Goal: Information Seeking & Learning: Learn about a topic

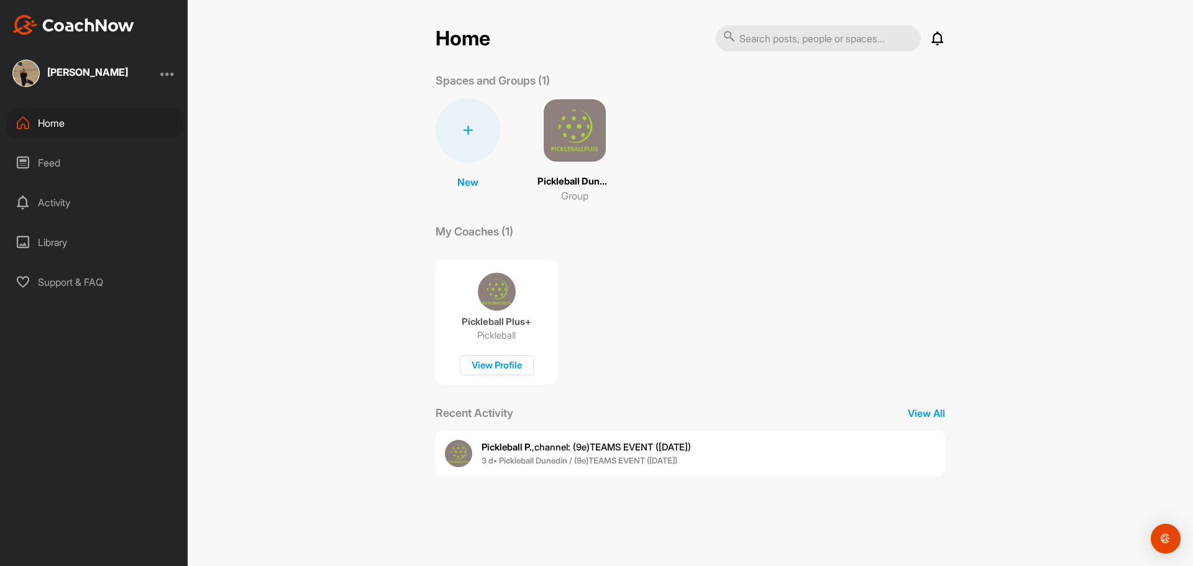
click at [628, 445] on span "Pickleball P. , channel : (9e)TEAMS EVENT (SAT AUG 30TH)" at bounding box center [586, 447] width 209 height 12
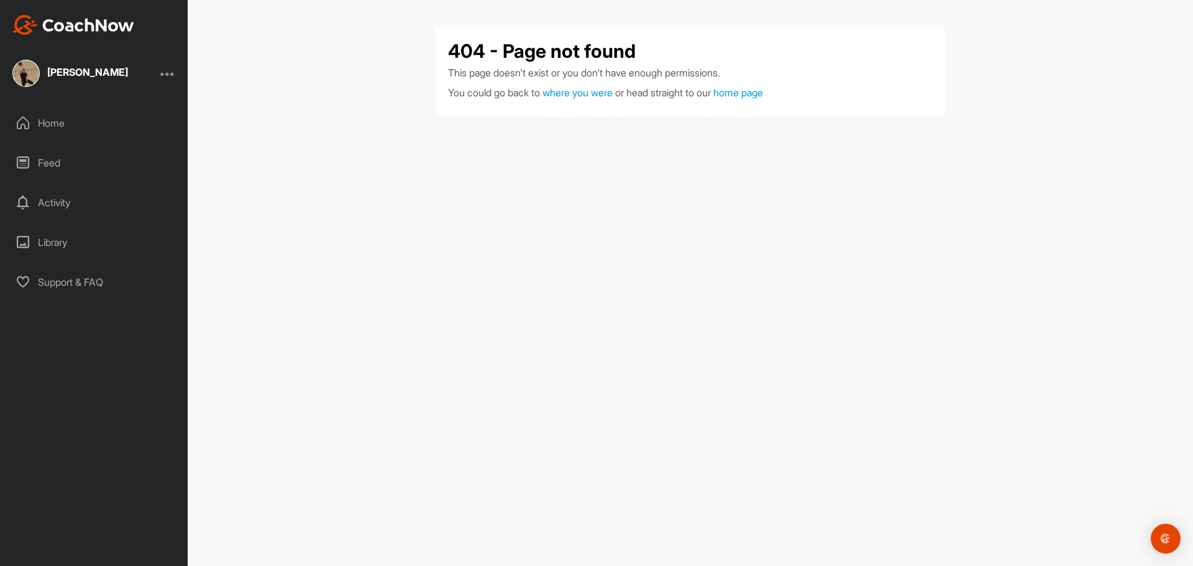
click at [49, 122] on div "Home" at bounding box center [94, 123] width 175 height 31
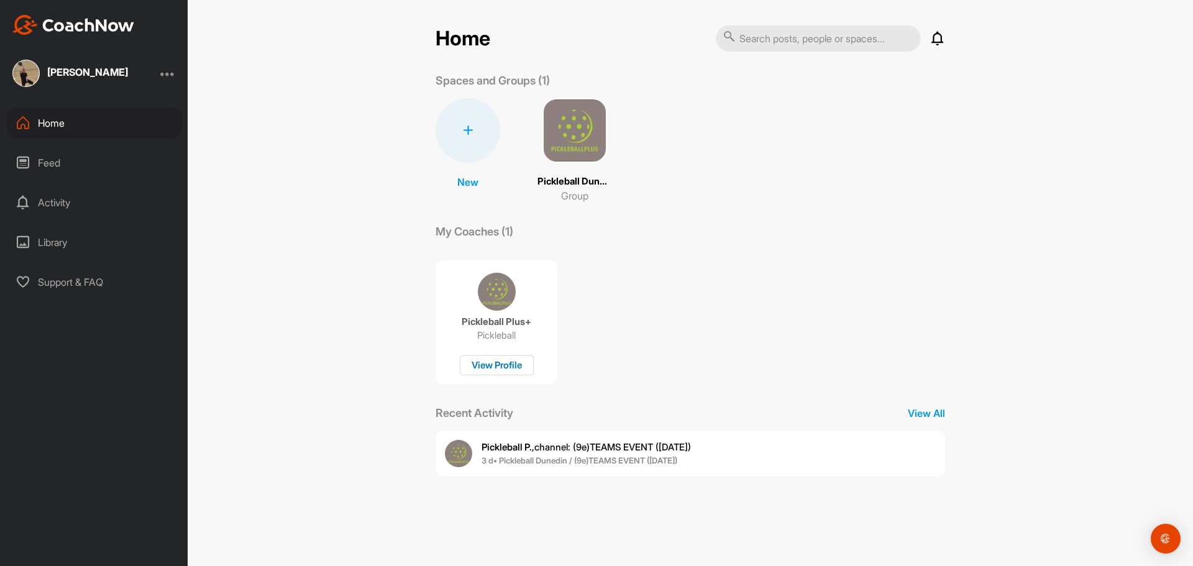
click at [502, 361] on div "View Profile" at bounding box center [497, 366] width 74 height 21
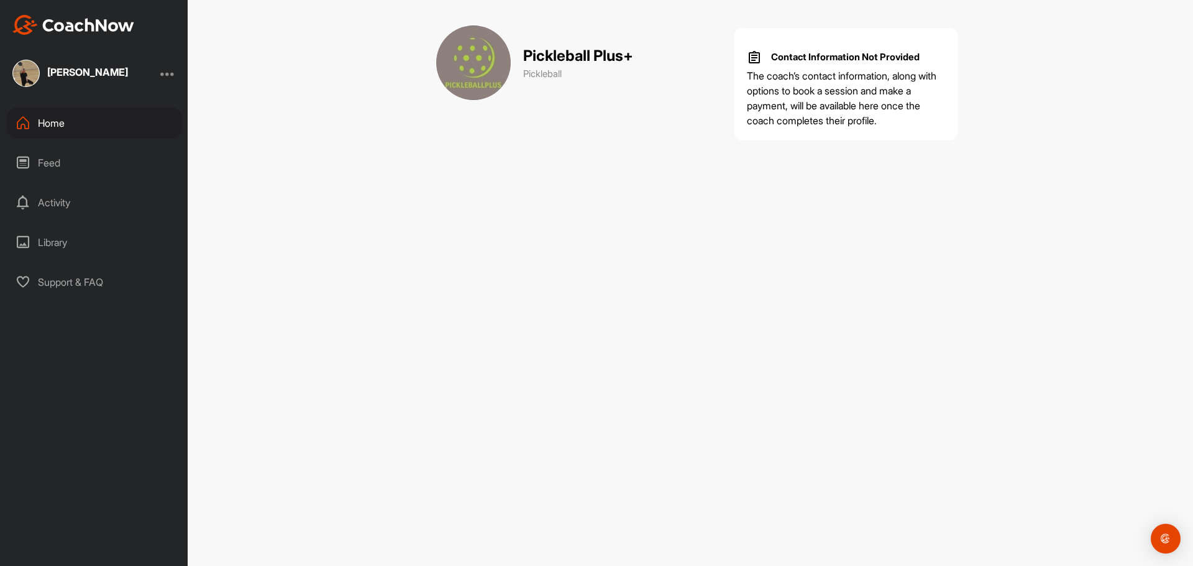
click at [38, 163] on div "Feed" at bounding box center [94, 162] width 175 height 31
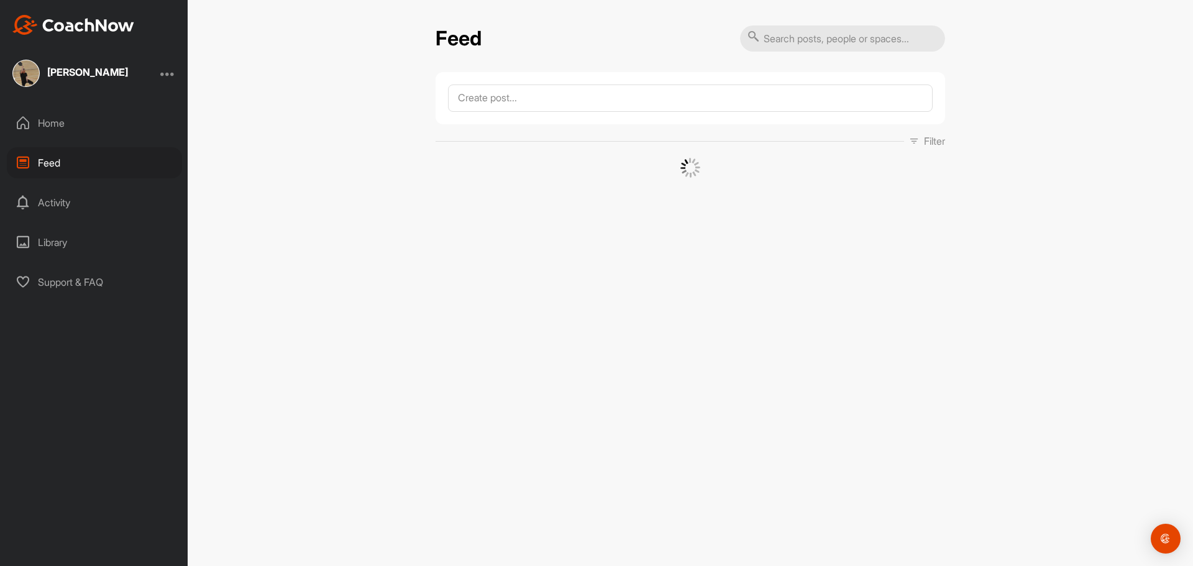
click at [52, 124] on div "Home" at bounding box center [94, 123] width 175 height 31
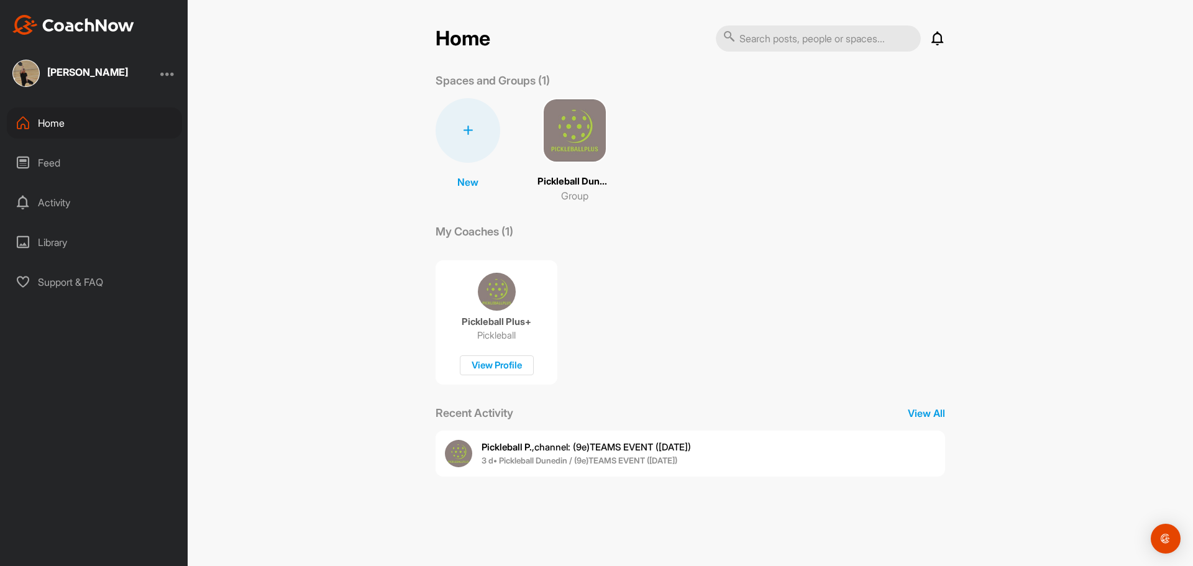
click at [599, 455] on span "3 d • Pickleball Dunedin / (9e)TEAMS EVENT (SAT AUG 30TH)" at bounding box center [586, 461] width 209 height 12
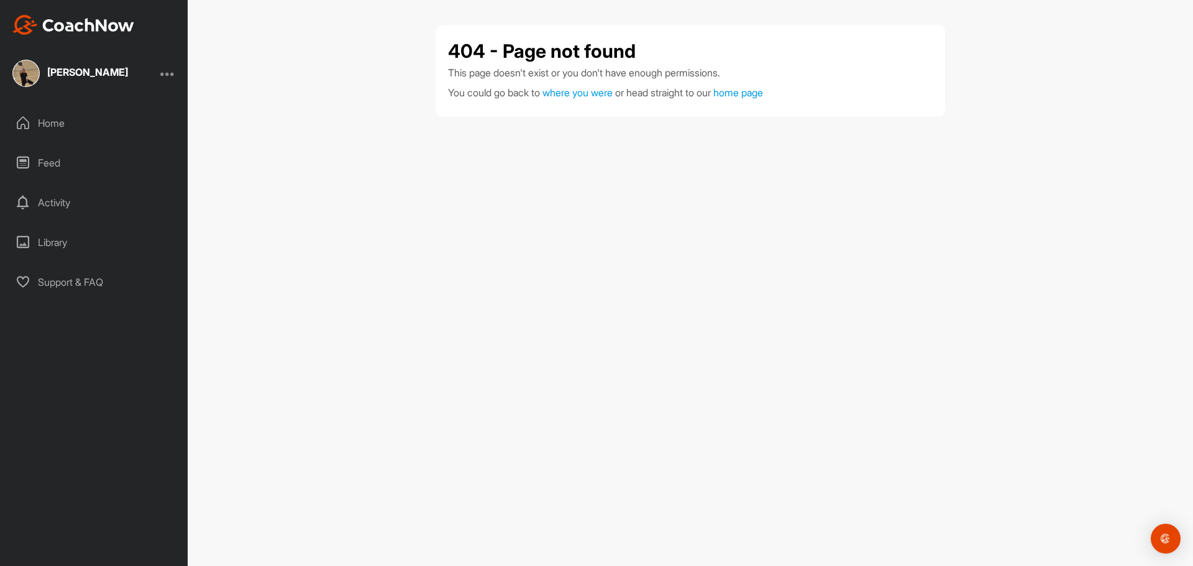
click at [48, 200] on div "Activity" at bounding box center [94, 202] width 175 height 31
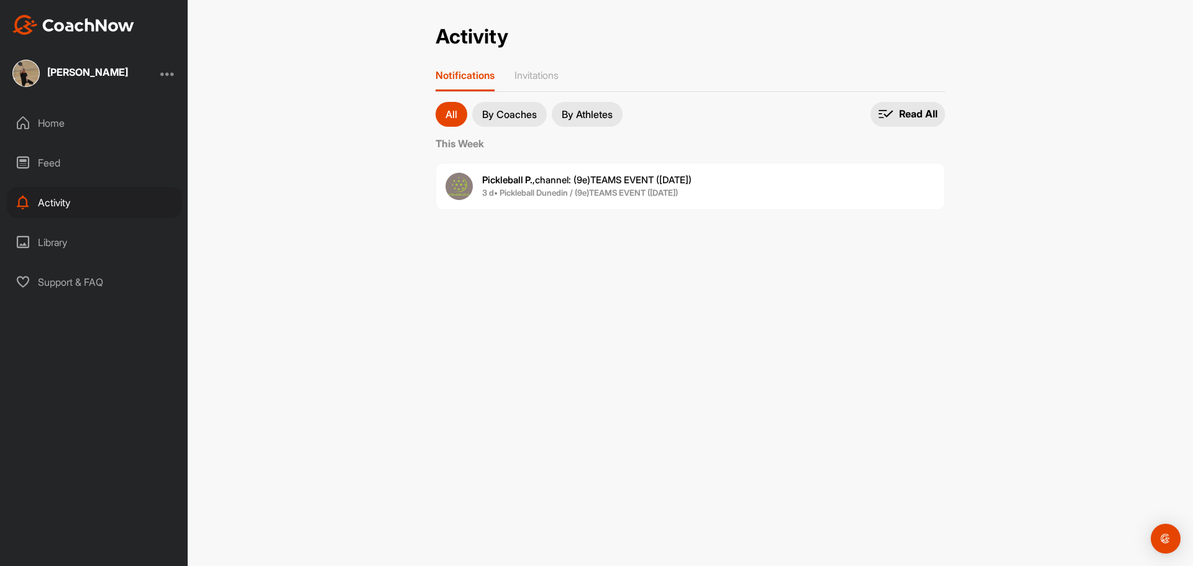
click at [52, 239] on div "Library" at bounding box center [94, 242] width 175 height 31
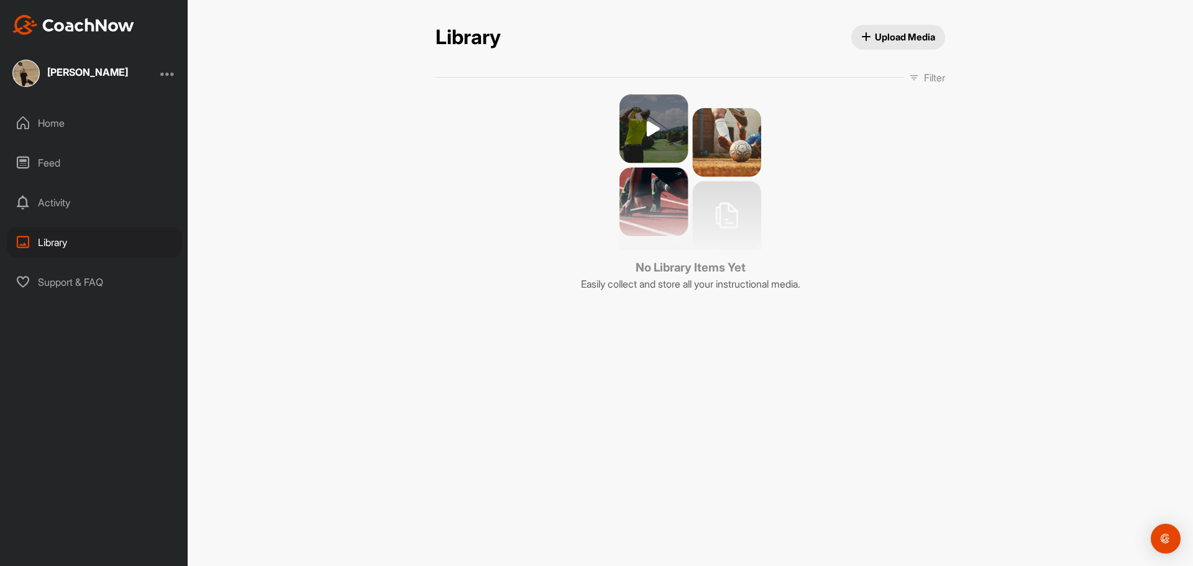
click at [63, 123] on div "Home" at bounding box center [94, 123] width 175 height 31
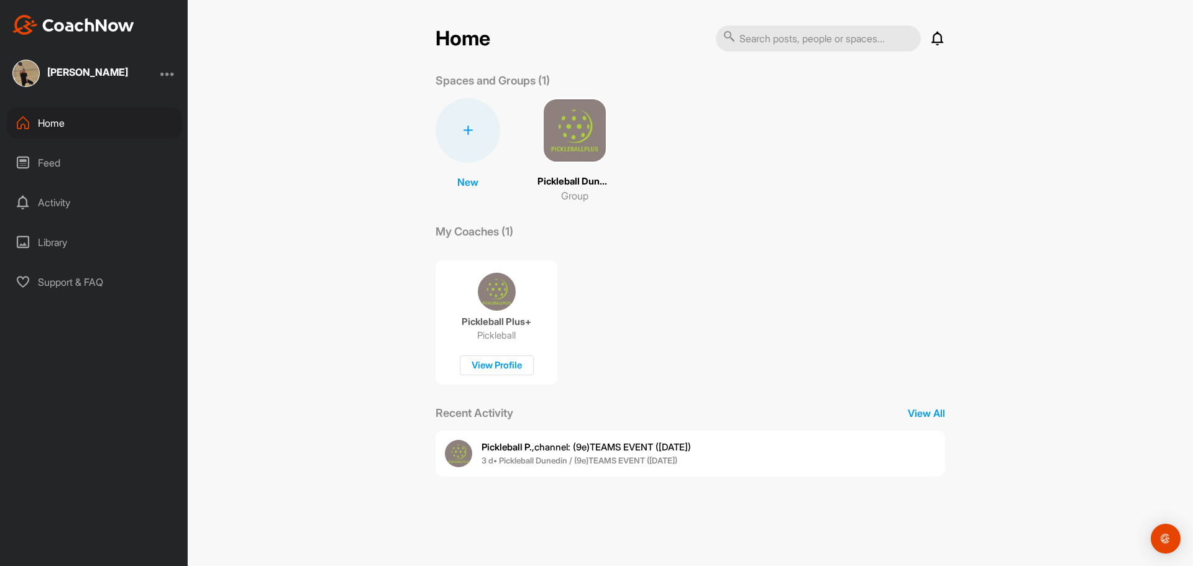
click at [577, 127] on img at bounding box center [575, 130] width 65 height 65
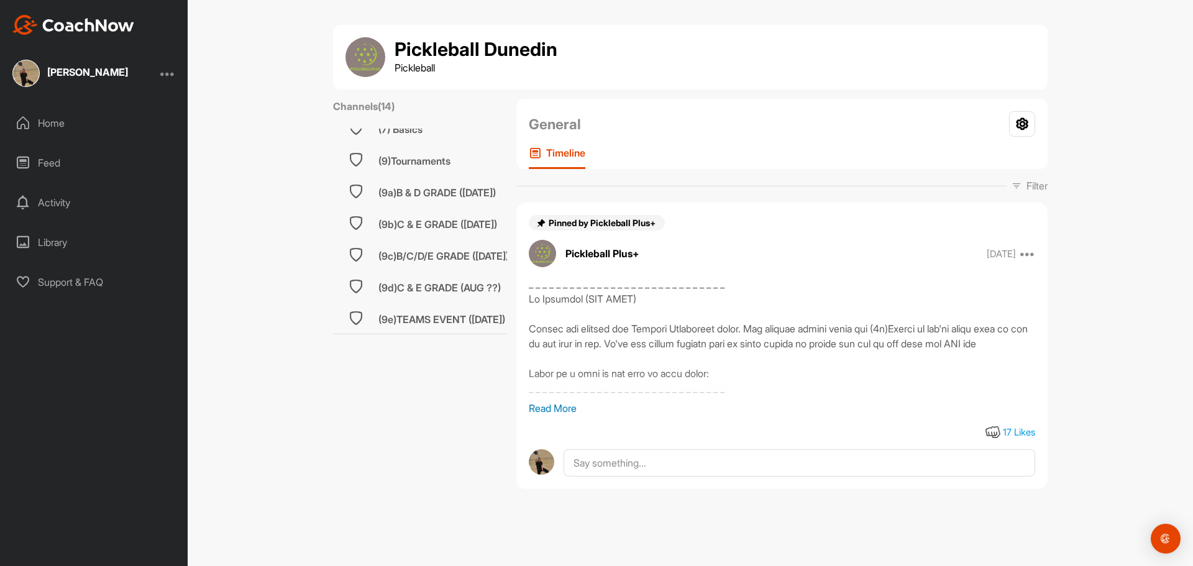
scroll to position [280, 0]
click at [421, 311] on div "(9e)TEAMS EVENT ([DATE])" at bounding box center [442, 318] width 127 height 15
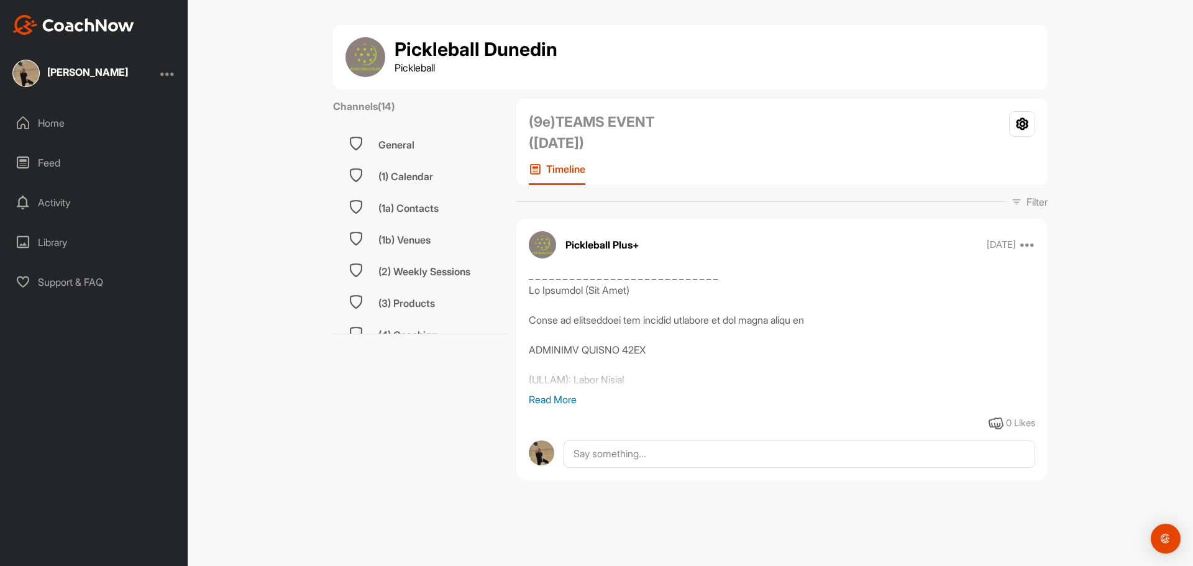
click at [553, 402] on p "Read More" at bounding box center [782, 399] width 507 height 15
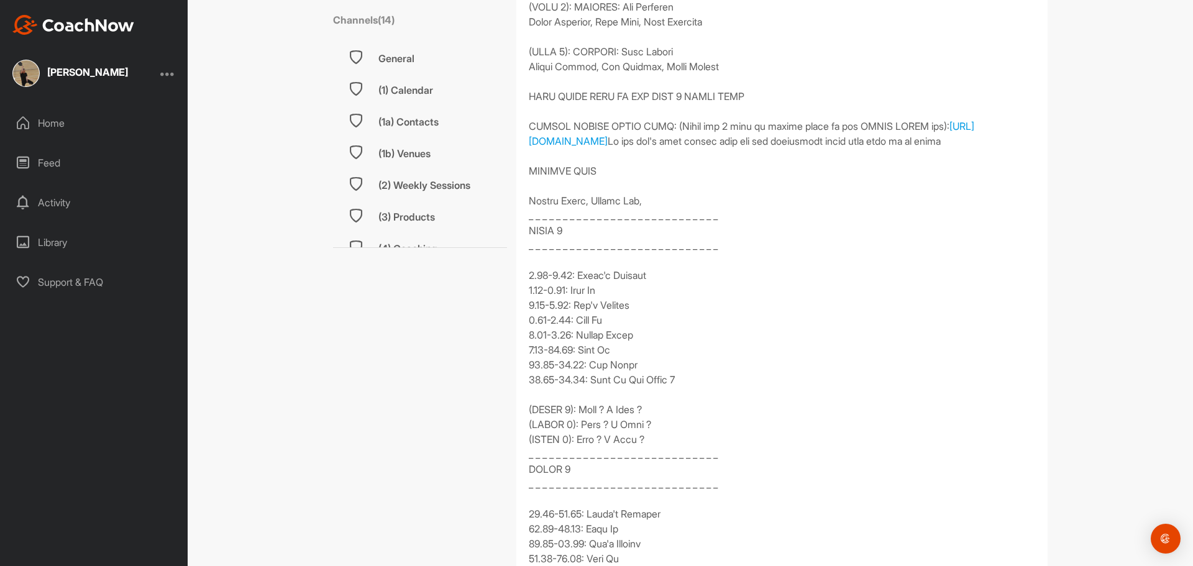
scroll to position [1322, 0]
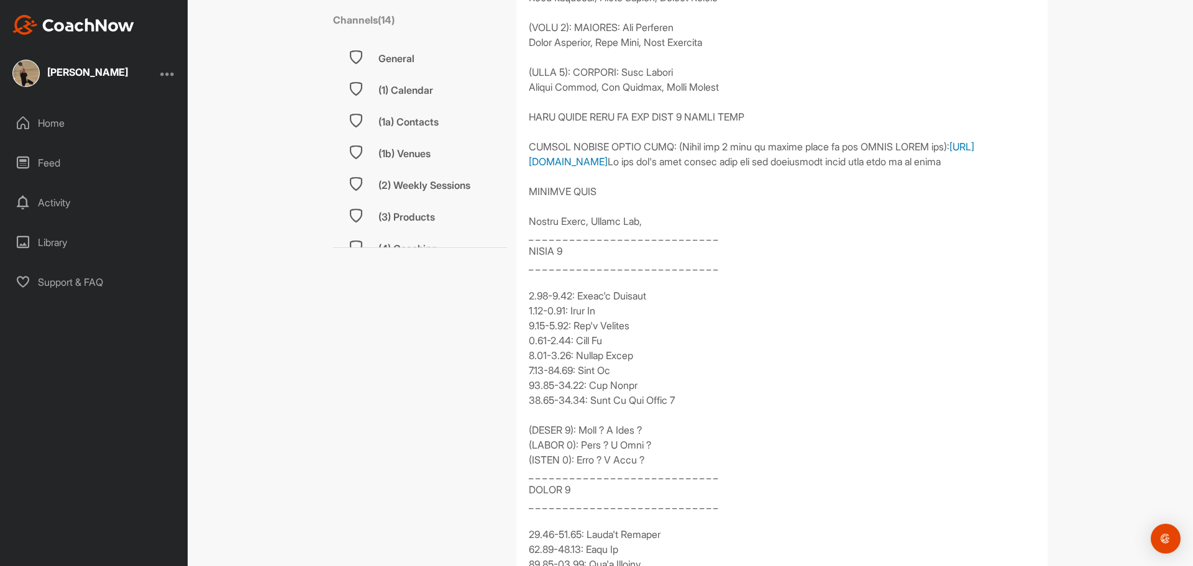
click at [631, 168] on link "[URL][DOMAIN_NAME]" at bounding box center [752, 153] width 446 height 27
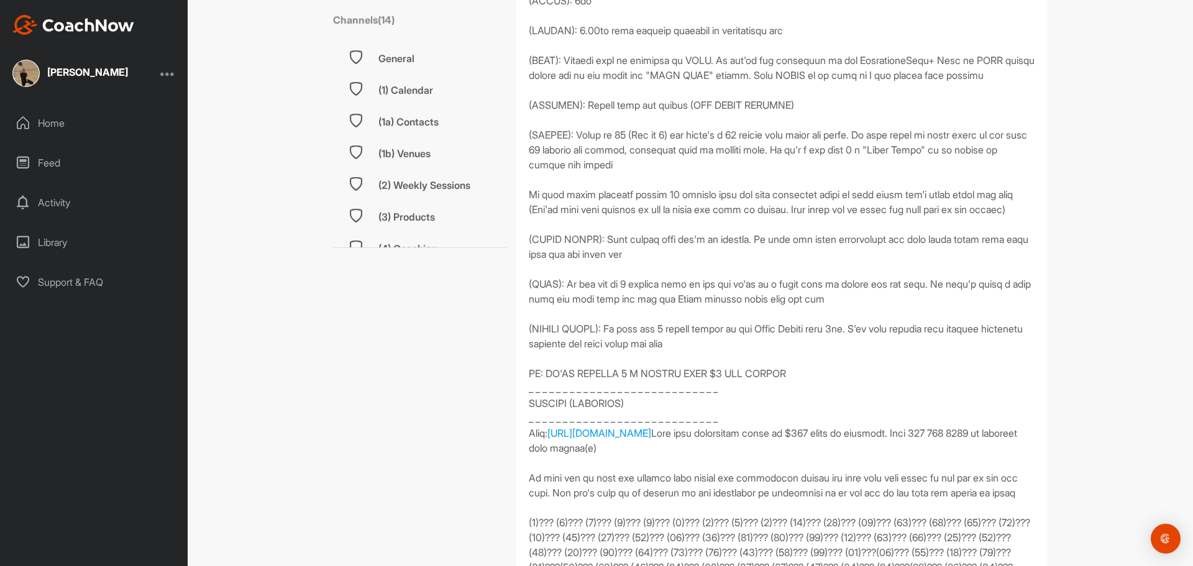
scroll to position [684, 0]
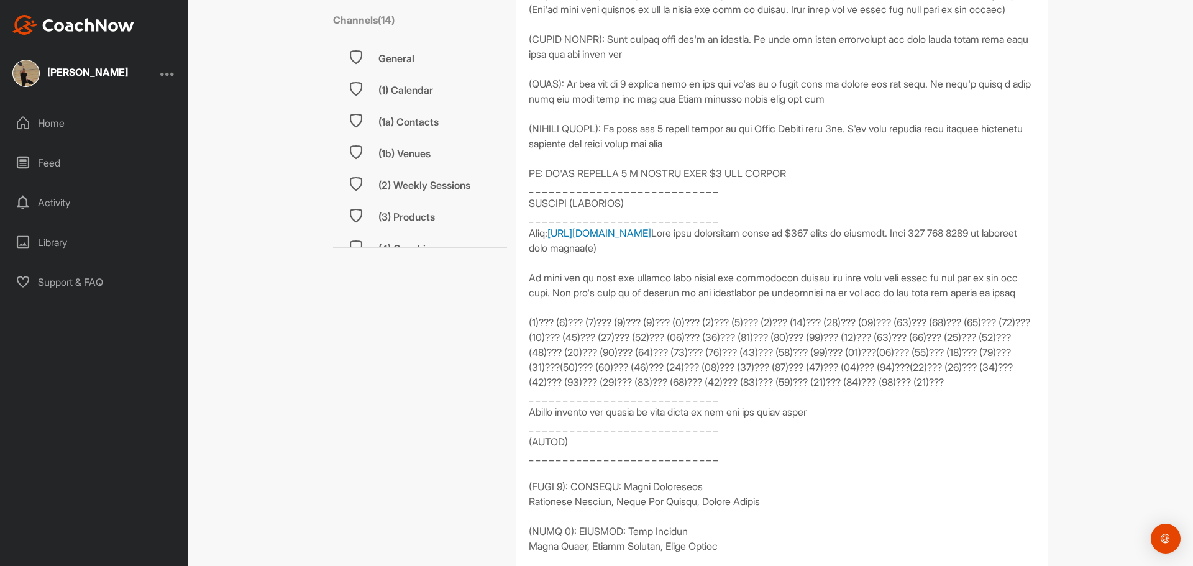
click at [617, 239] on link "[URL][DOMAIN_NAME]" at bounding box center [600, 233] width 104 height 12
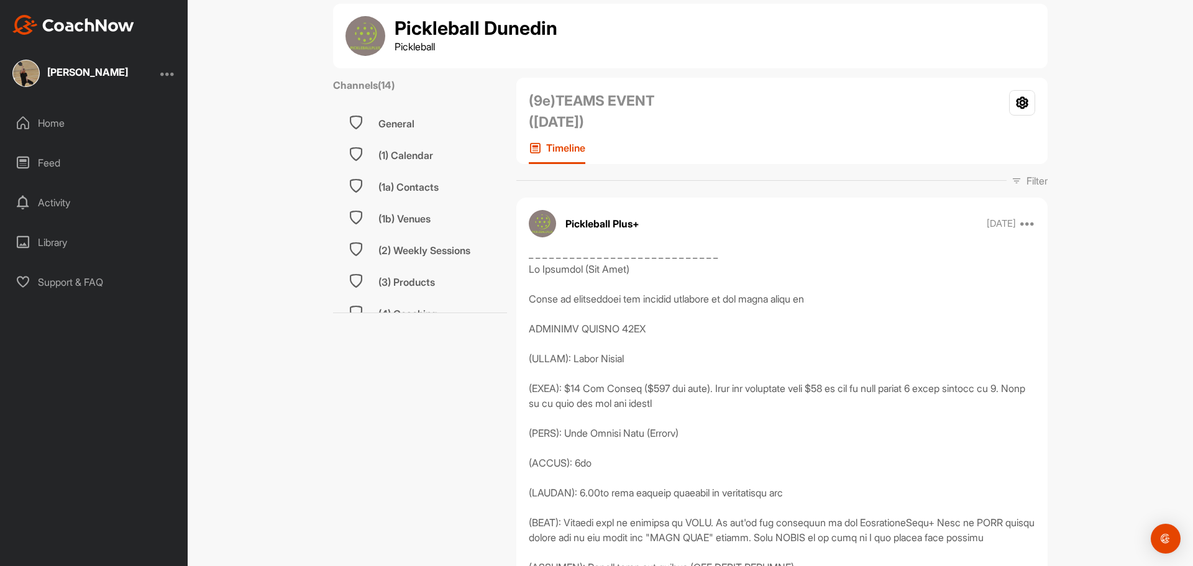
scroll to position [0, 0]
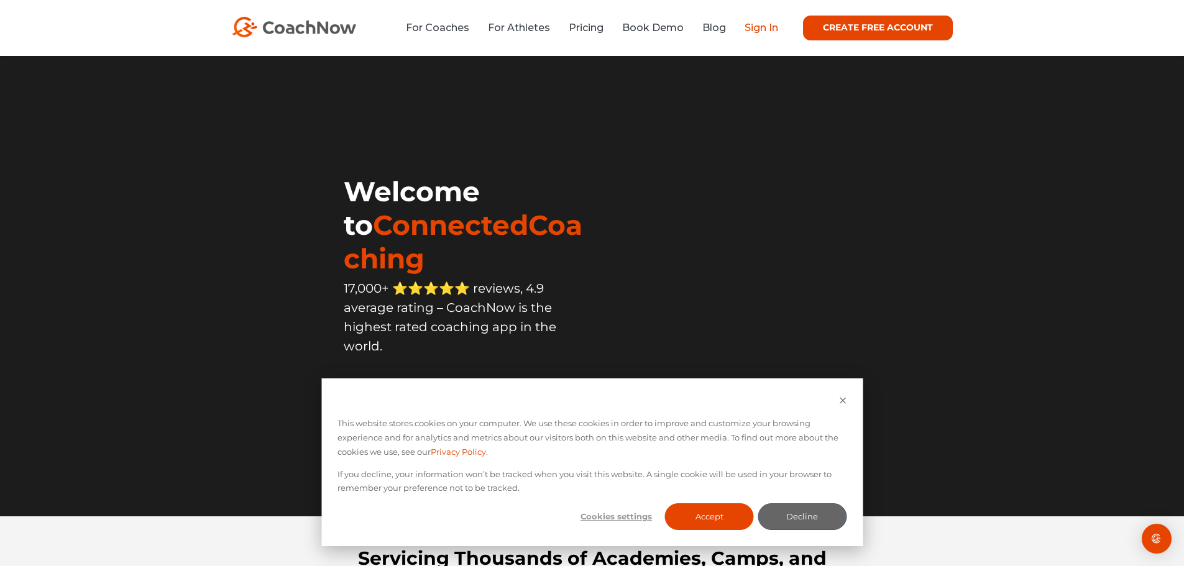
click at [764, 31] on link "Sign In" at bounding box center [762, 28] width 34 height 12
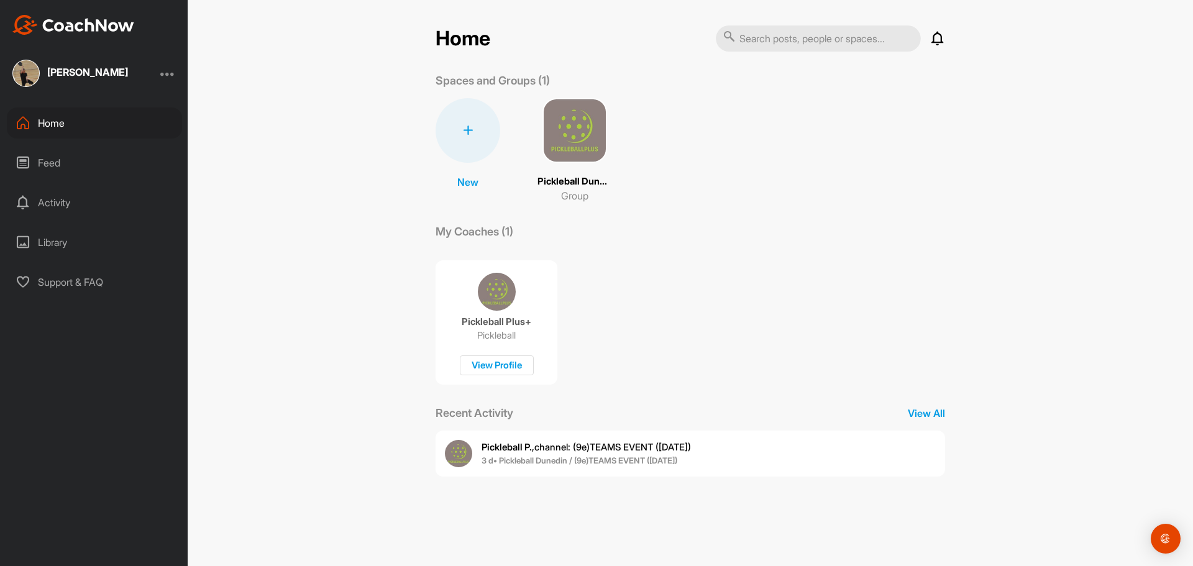
click at [574, 133] on img at bounding box center [575, 130] width 65 height 65
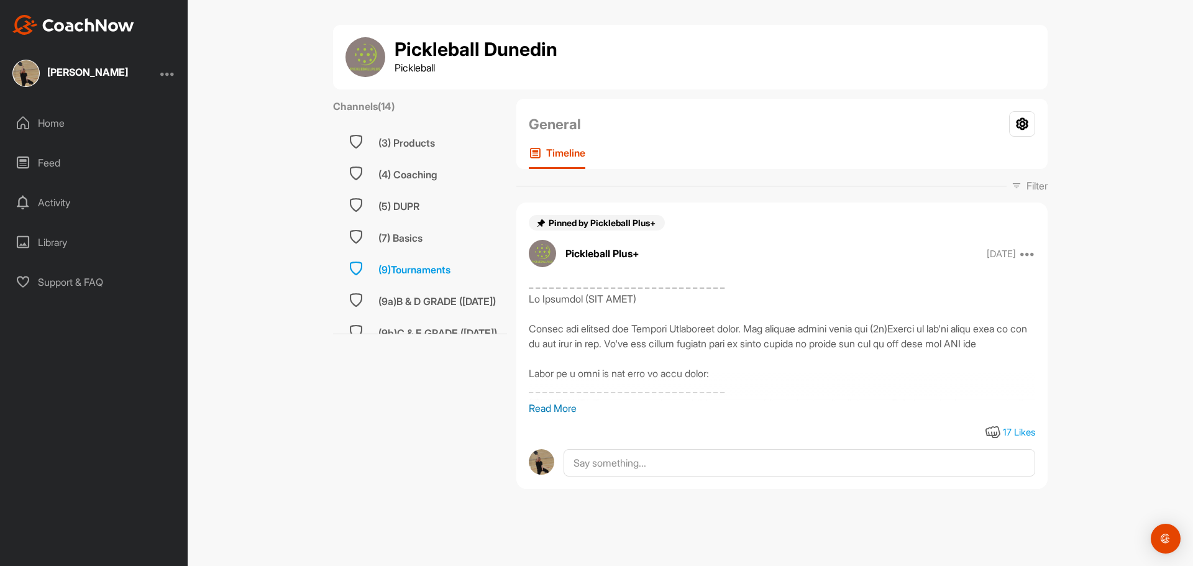
scroll to position [280, 0]
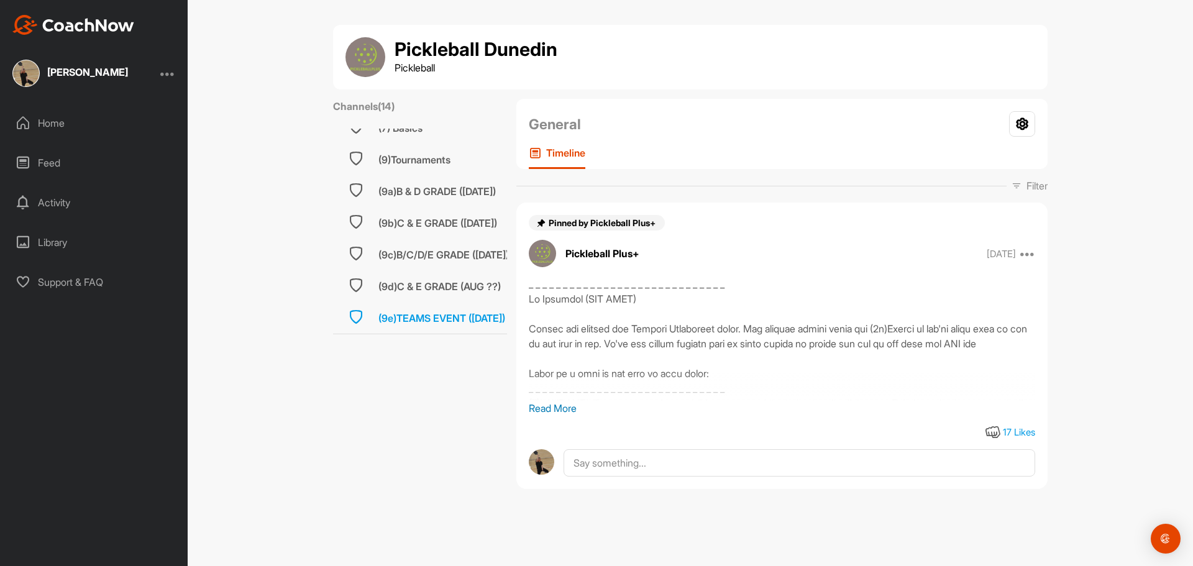
click at [431, 311] on div "(9e)TEAMS EVENT ([DATE])" at bounding box center [442, 318] width 127 height 15
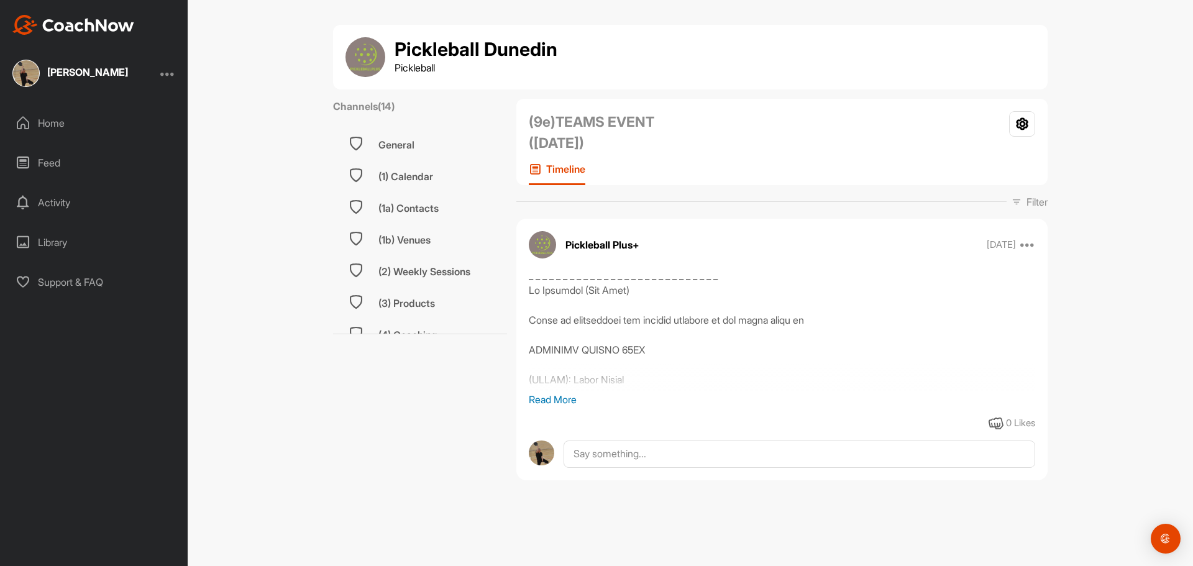
click at [546, 397] on p "Read More" at bounding box center [782, 399] width 507 height 15
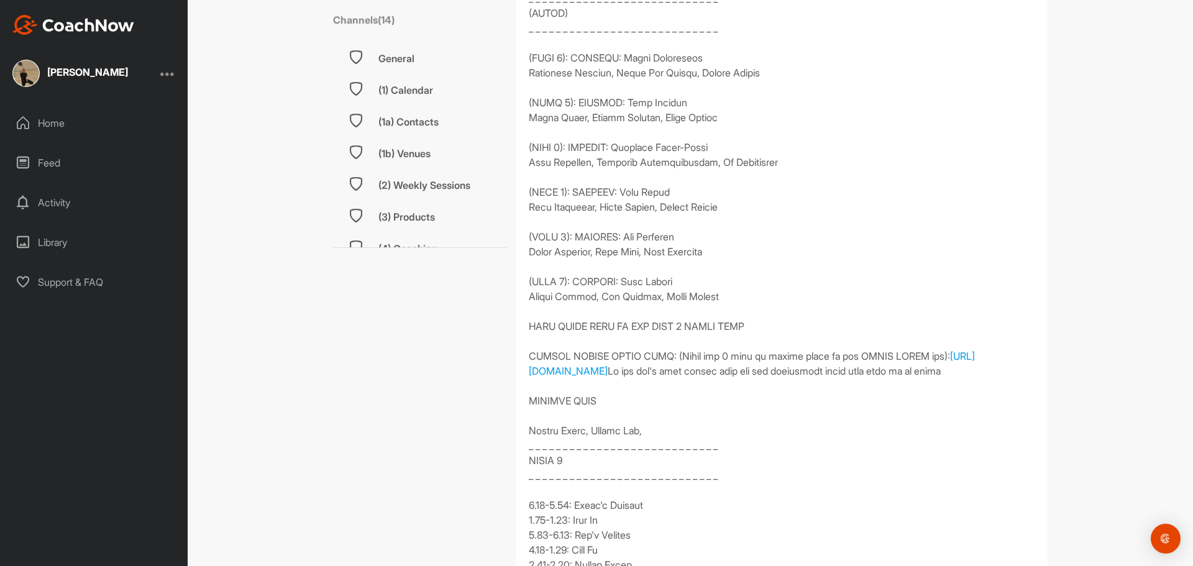
scroll to position [1367, 0]
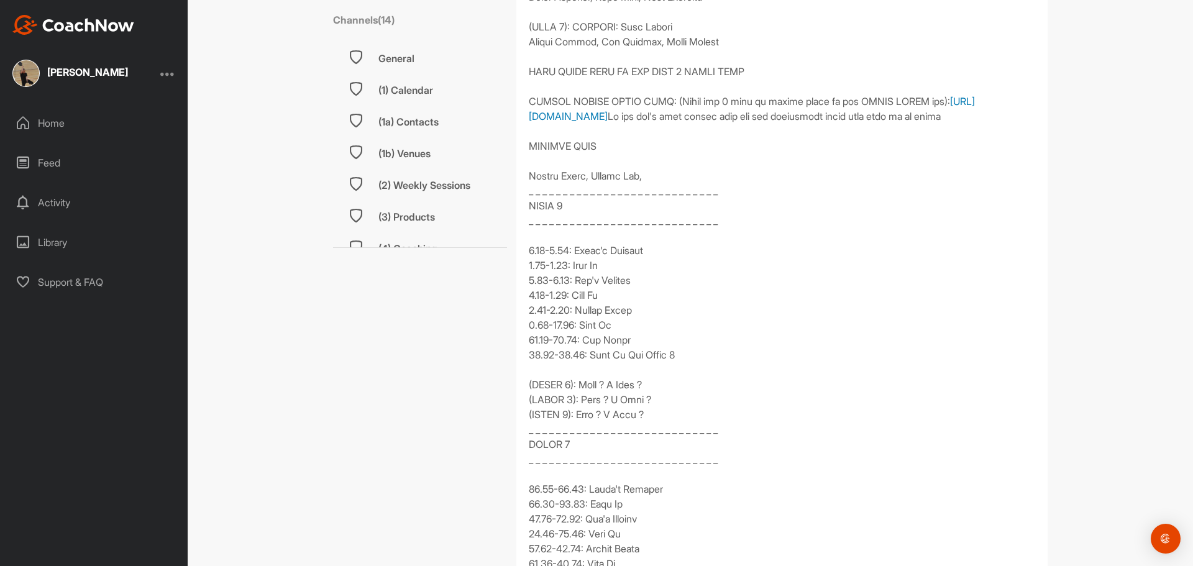
click at [622, 122] on link "[URL][DOMAIN_NAME]" at bounding box center [752, 108] width 446 height 27
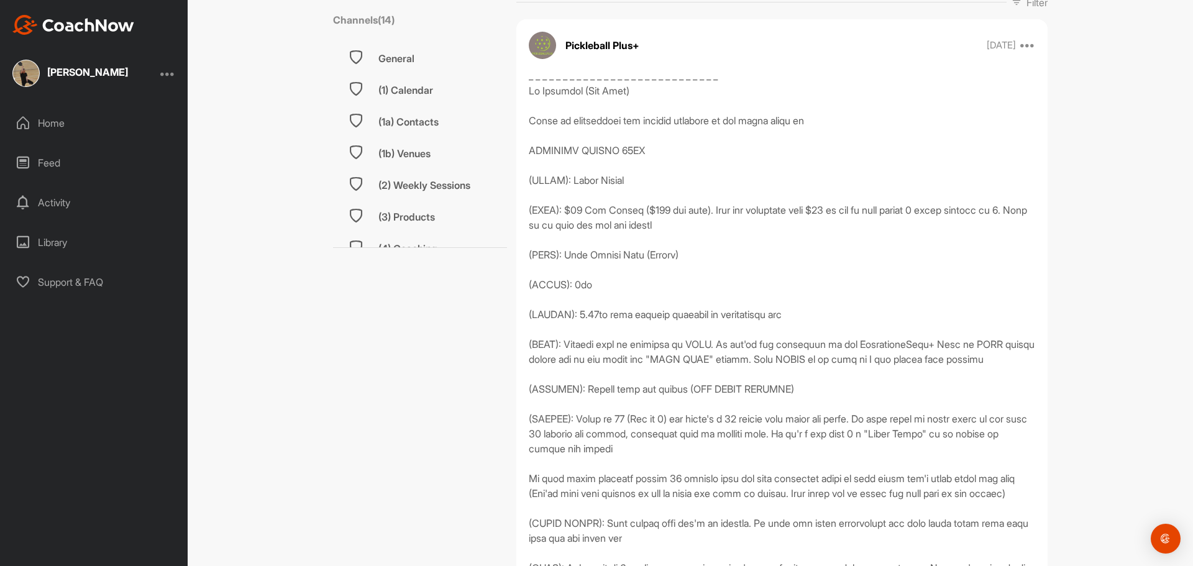
scroll to position [0, 0]
